Goal: Task Accomplishment & Management: Manage account settings

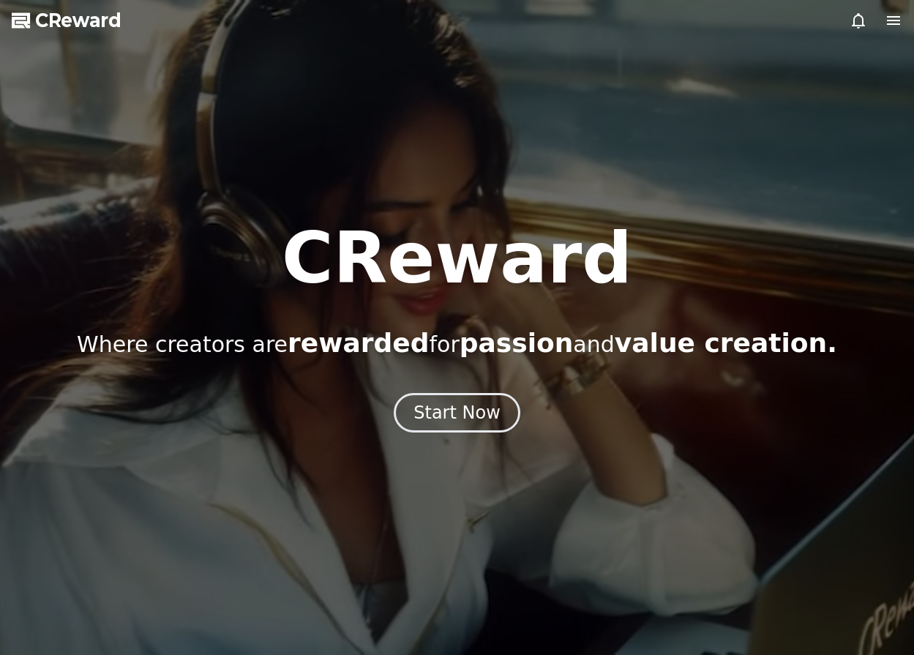
click at [414, 416] on button "Start Now" at bounding box center [457, 413] width 127 height 40
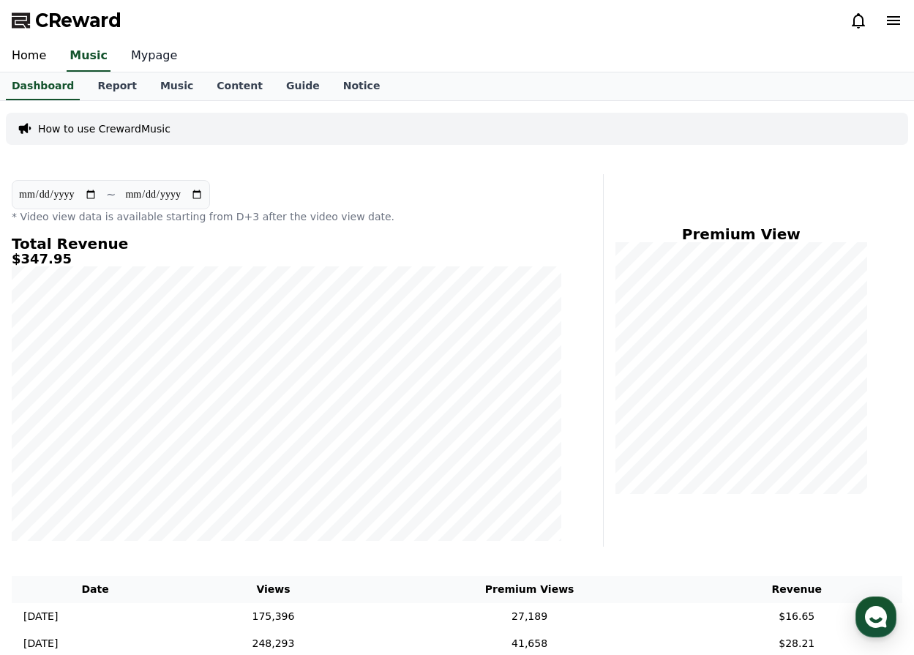
click at [136, 57] on link "Mypage" at bounding box center [154, 56] width 70 height 31
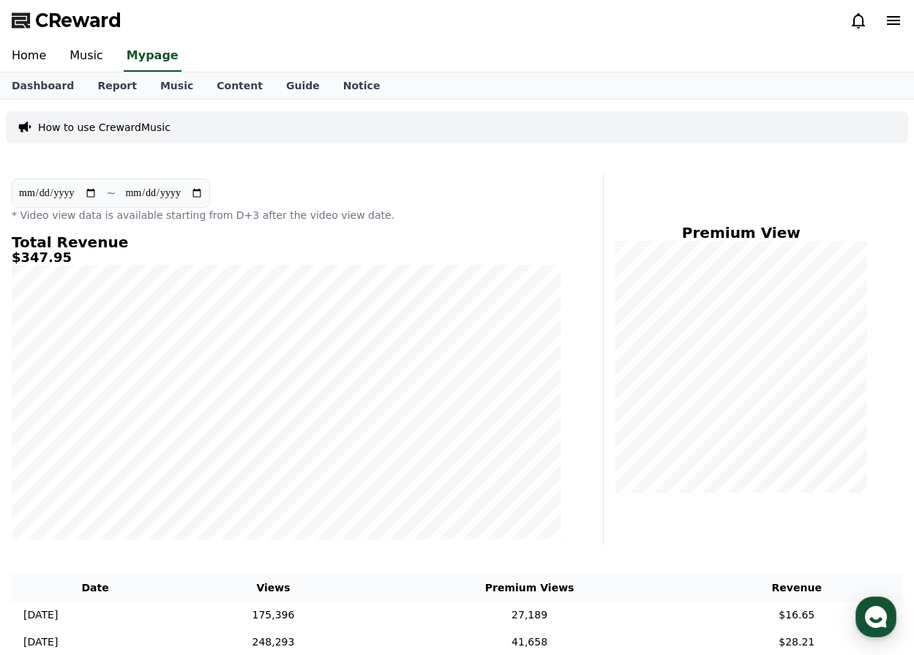
select select "**********"
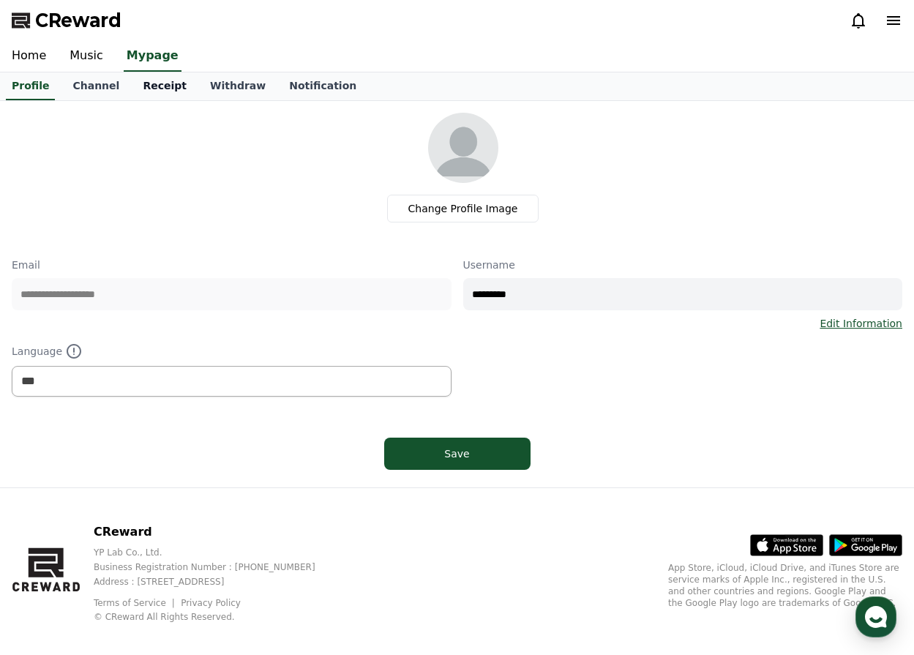
click at [131, 97] on link "Receipt" at bounding box center [164, 86] width 67 height 28
